Goal: Find contact information: Find contact information

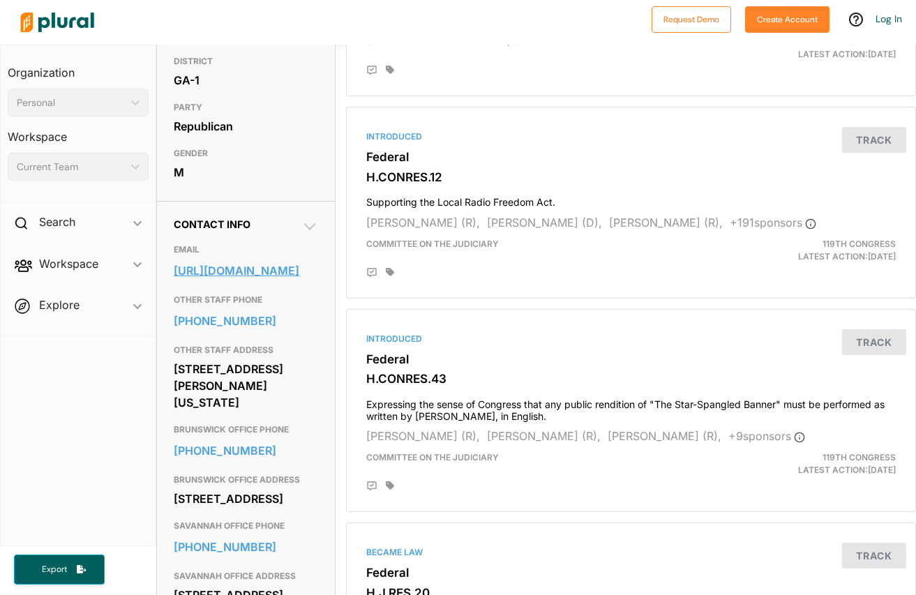
scroll to position [349, 0]
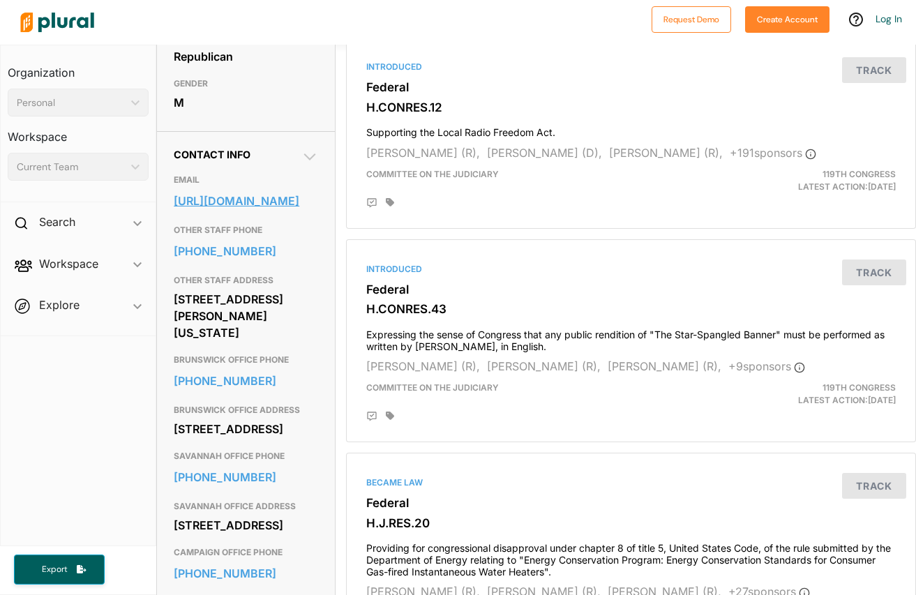
click at [226, 211] on link "[URL][DOMAIN_NAME]" at bounding box center [246, 200] width 144 height 21
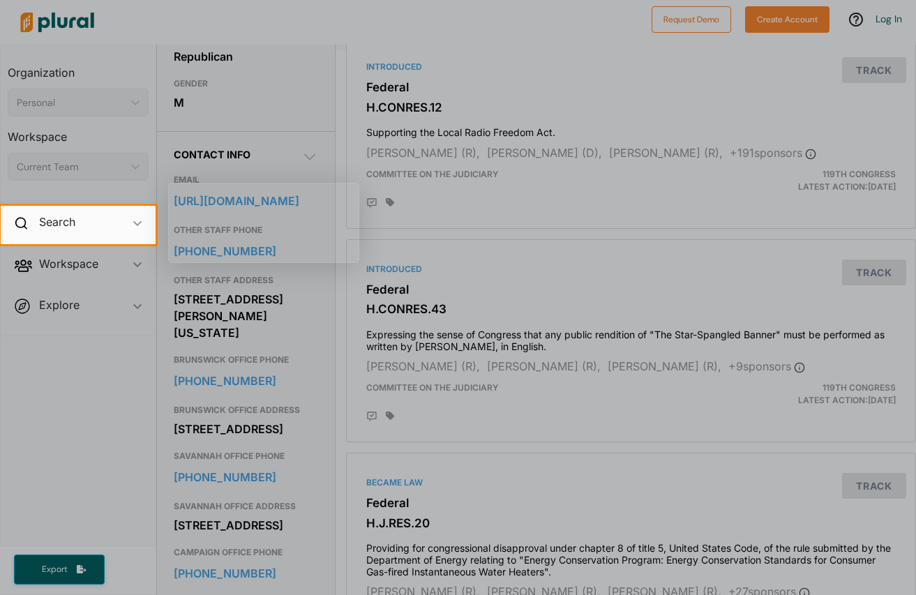
click at [298, 20] on div at bounding box center [458, 103] width 916 height 206
click at [290, 292] on div at bounding box center [458, 419] width 916 height 351
drag, startPoint x: 290, startPoint y: 290, endPoint x: 180, endPoint y: 270, distance: 112.0
click at [195, 290] on div at bounding box center [458, 419] width 916 height 351
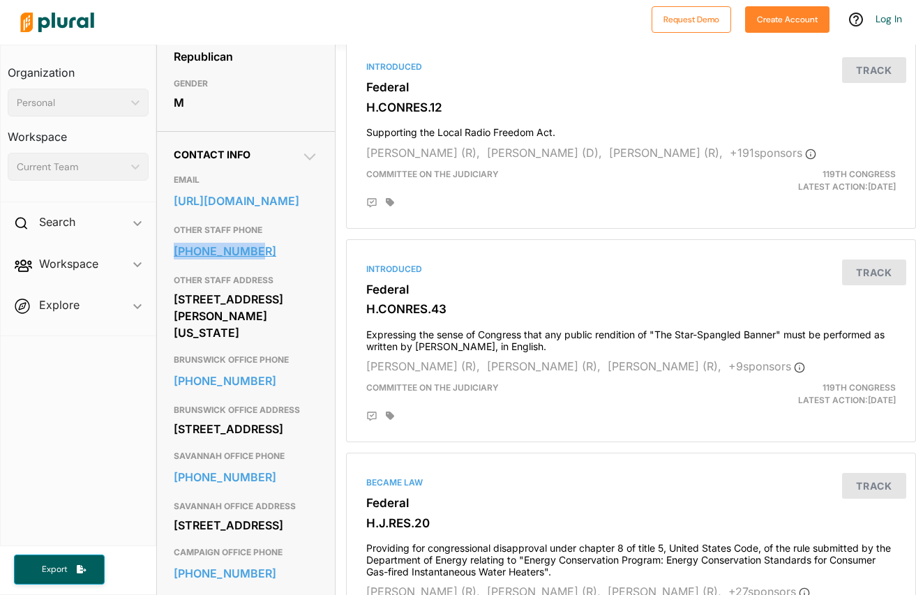
drag, startPoint x: 278, startPoint y: 272, endPoint x: 288, endPoint y: 298, distance: 28.5
click at [288, 268] on div "OTHER STAFF PHONE [PHONE_NUMBER]" at bounding box center [246, 243] width 144 height 50
copy div "[PHONE_NUMBER]"
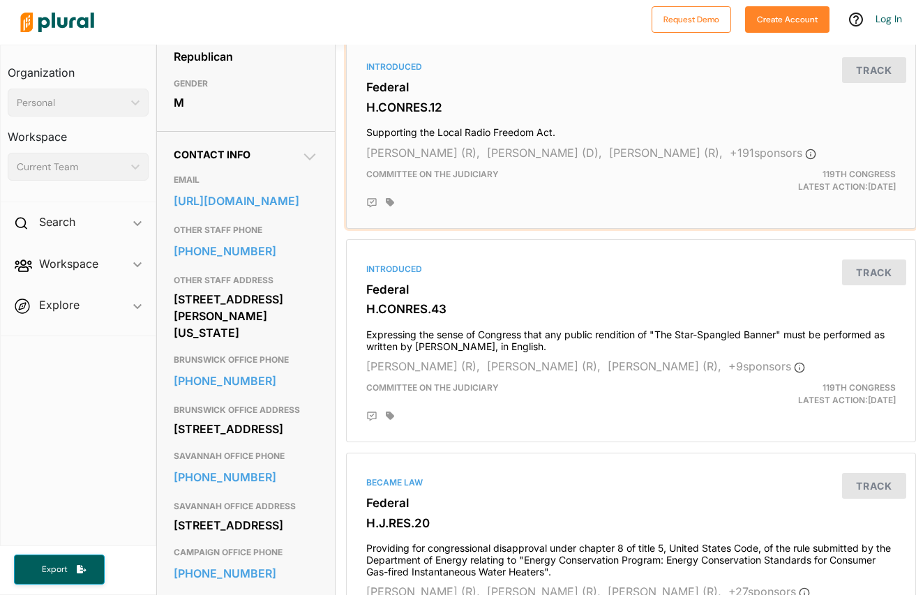
click at [828, 112] on h3 "H.CONRES.12" at bounding box center [630, 107] width 529 height 14
